Goal: Check status: Check status

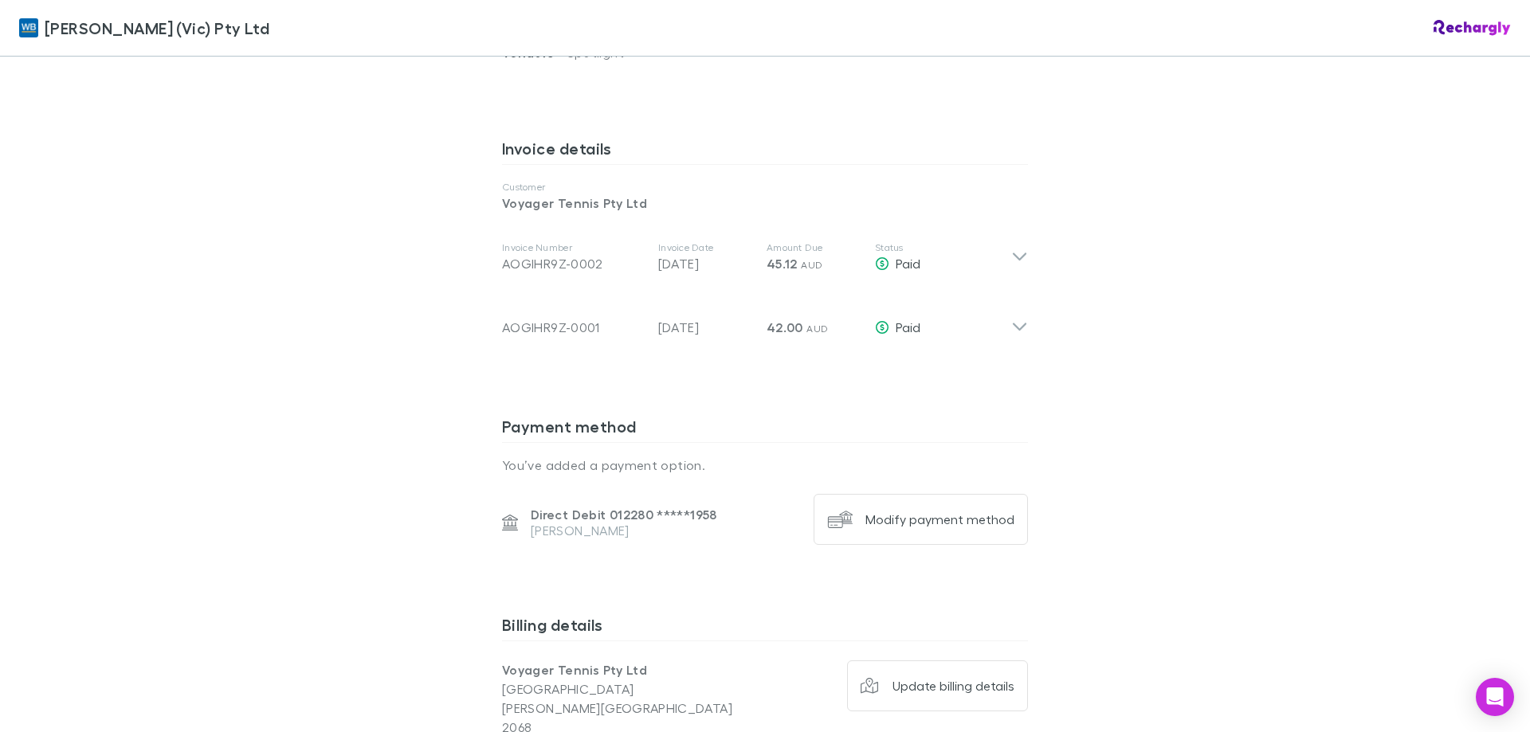
scroll to position [797, 0]
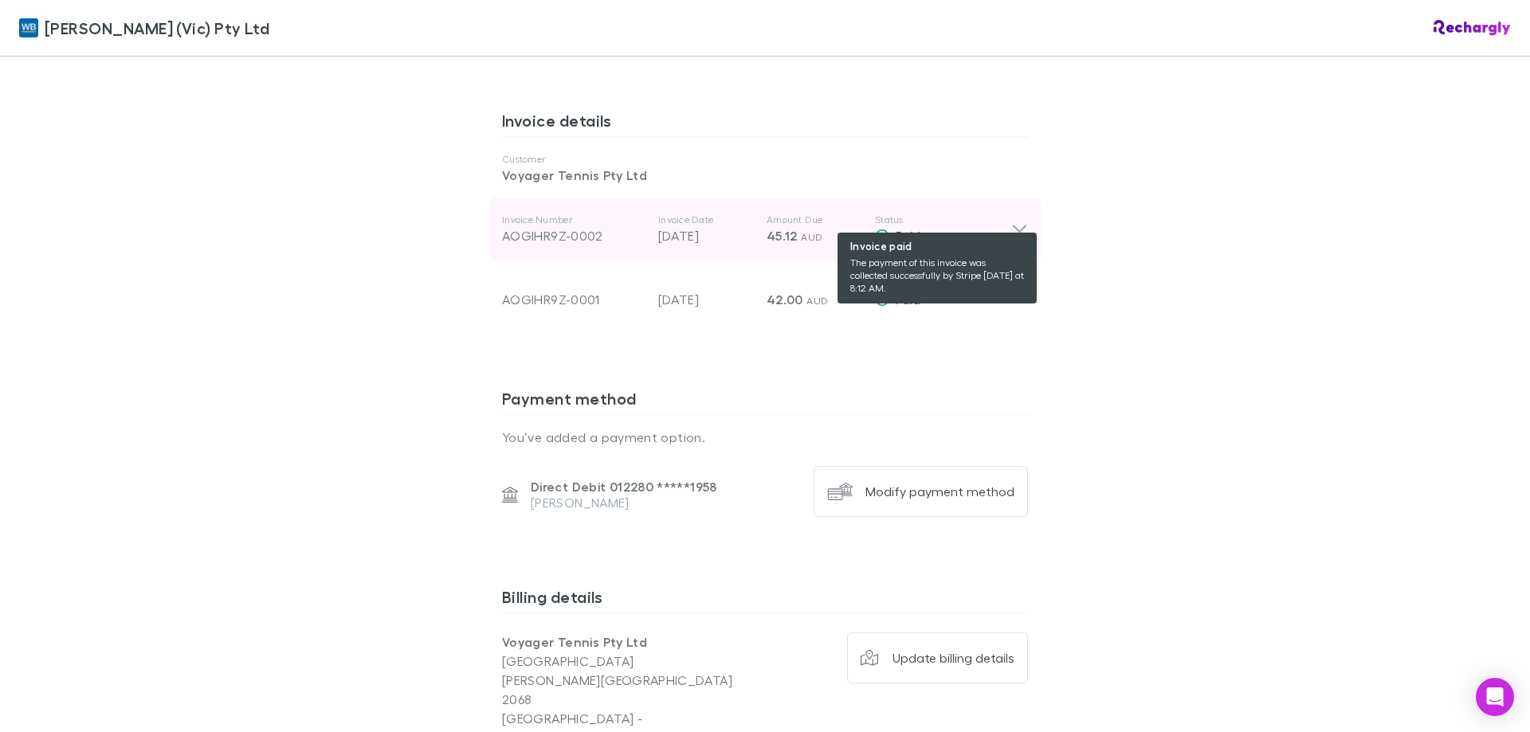
click at [999, 226] on div "Paid" at bounding box center [943, 235] width 136 height 19
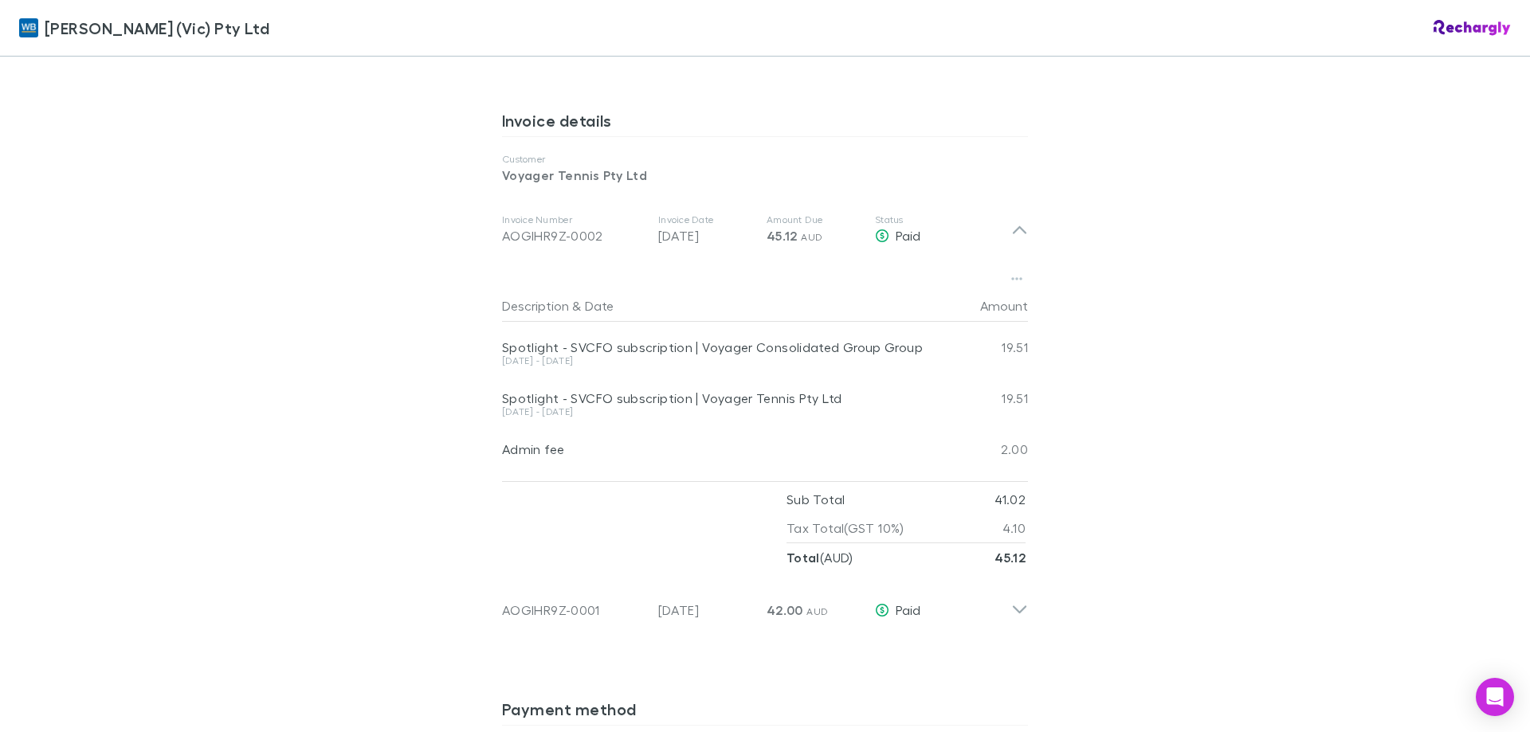
click at [1305, 491] on div "[PERSON_NAME] (Vic) Pty Ltd [PERSON_NAME] (Vic) Pty Ltd Software subscriptions …" at bounding box center [765, 366] width 1530 height 732
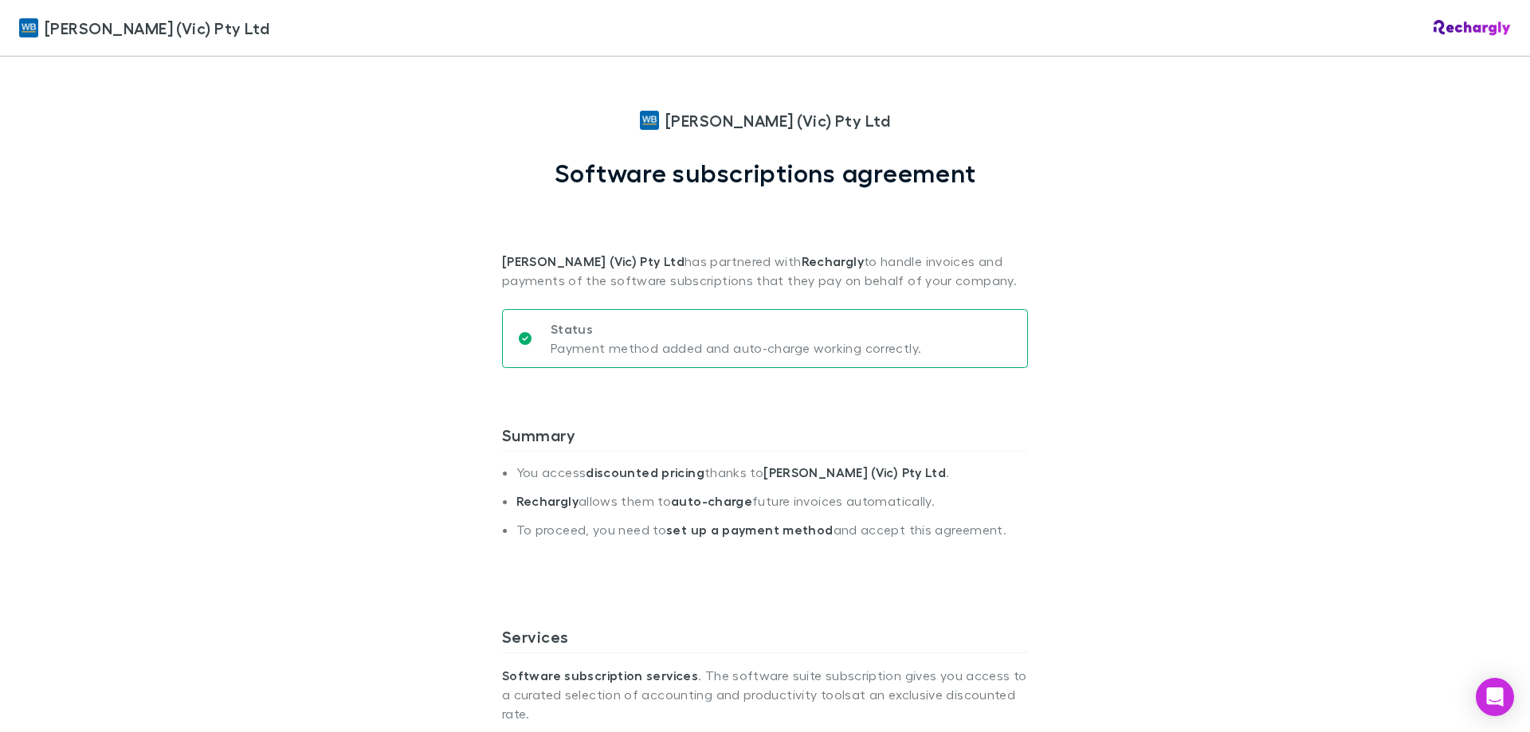
scroll to position [0, 0]
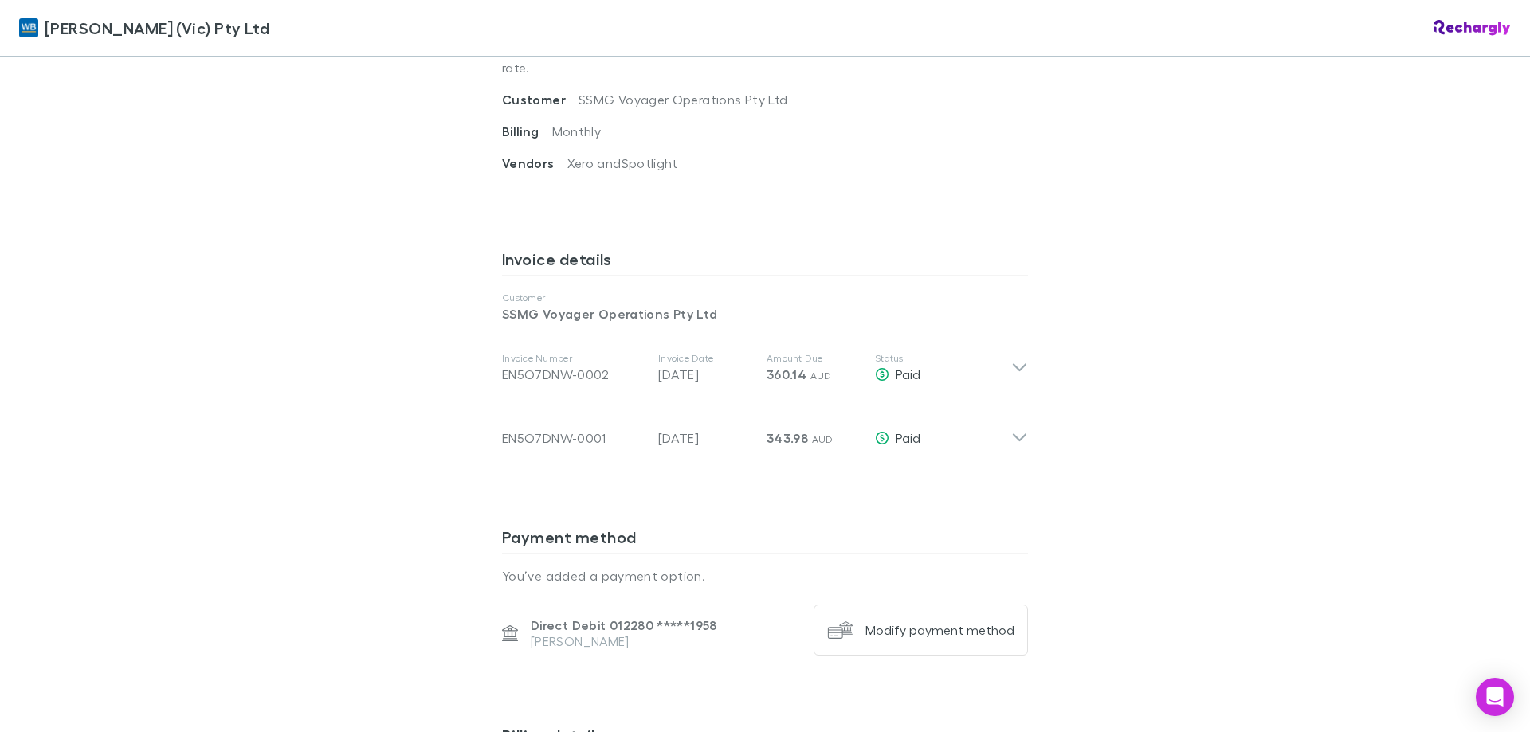
scroll to position [717, 0]
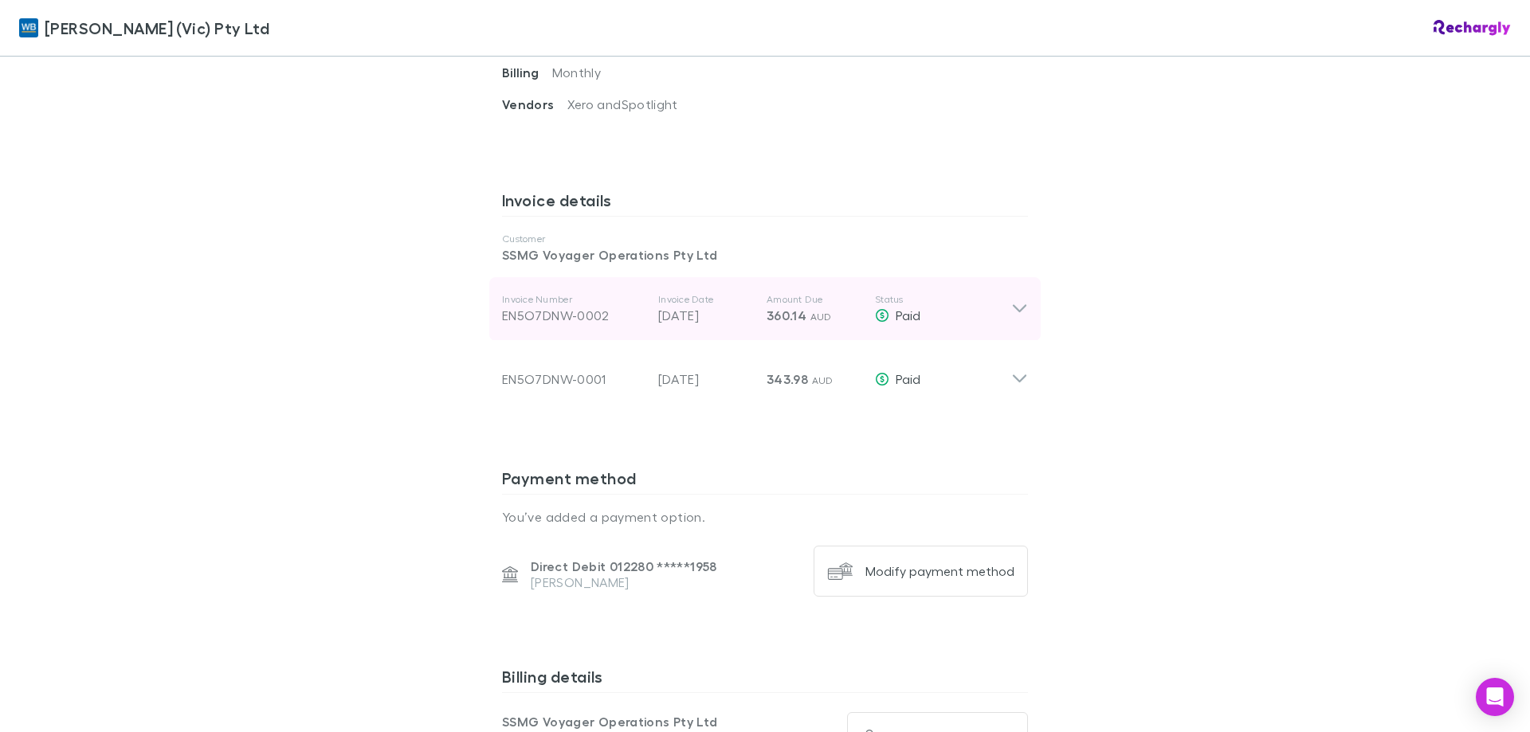
click at [1017, 300] on icon at bounding box center [1019, 309] width 17 height 19
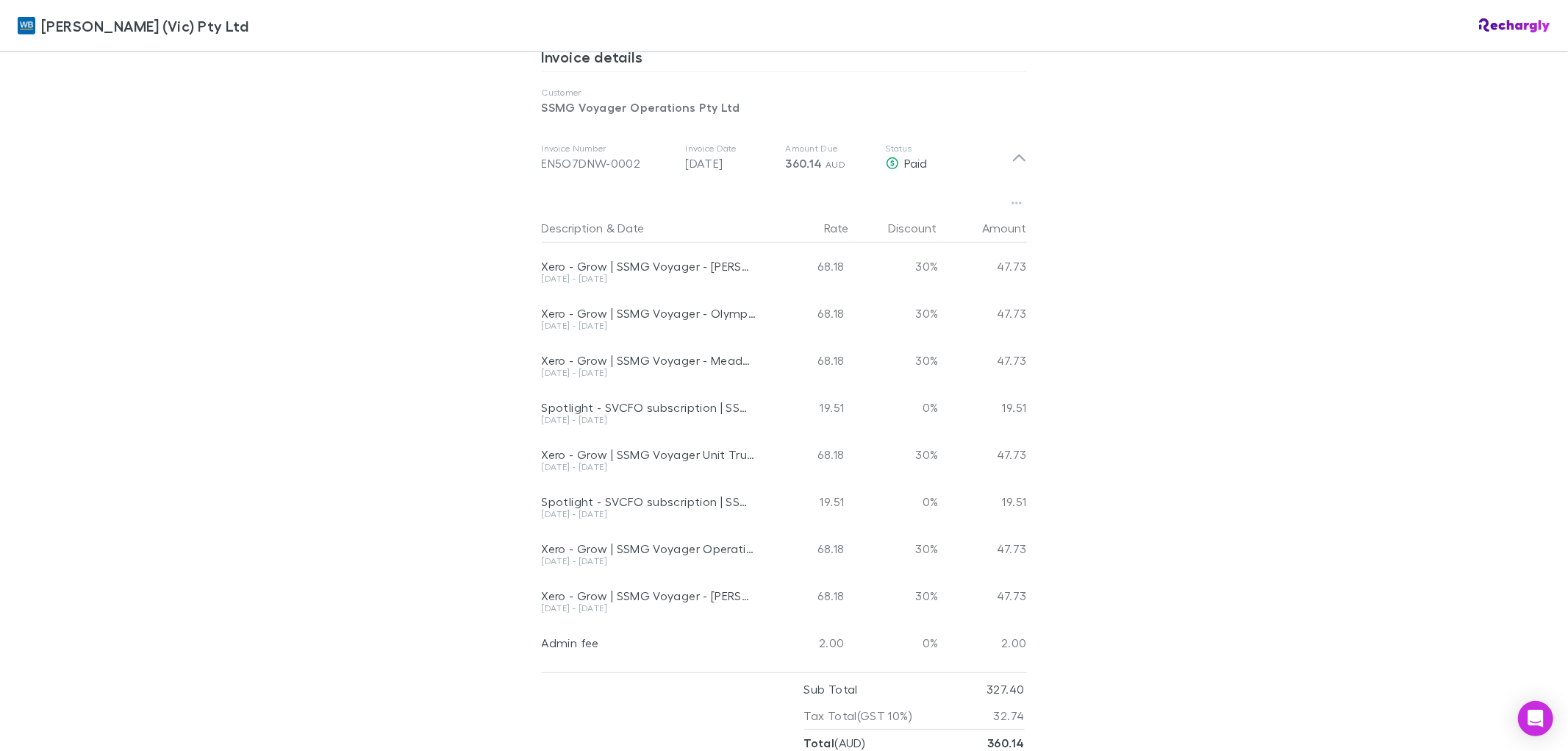
scroll to position [792, 0]
